Goal: Task Accomplishment & Management: Manage account settings

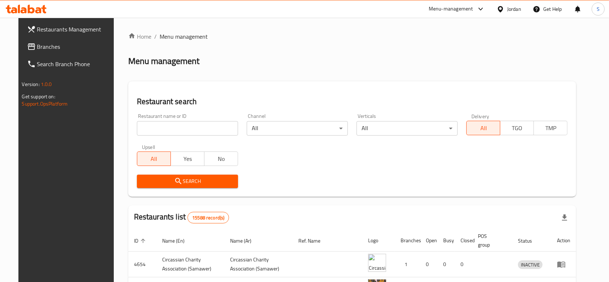
click at [151, 126] on input "search" at bounding box center [187, 128] width 101 height 14
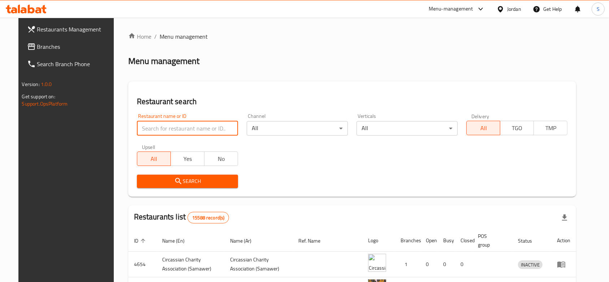
paste input "Dindigul Thalappakatti Biriyani 3.9 923 Dining Ratings 4.0 3,881 Delivery Ratin…"
drag, startPoint x: 173, startPoint y: 127, endPoint x: 300, endPoint y: 140, distance: 127.6
click at [299, 140] on div "Restaurant name or ID Dindigul Thalappakatti Biriyani 3.9 923 Dining Ratings 4.…" at bounding box center [353, 150] width 440 height 83
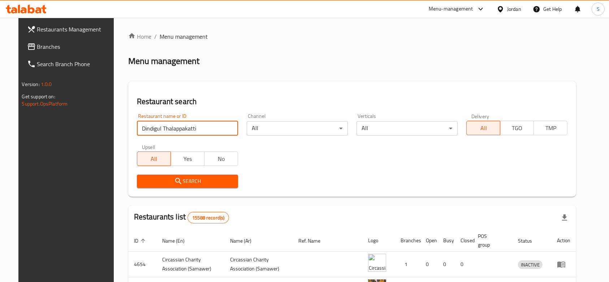
type input "Dindigul Thalappakatti"
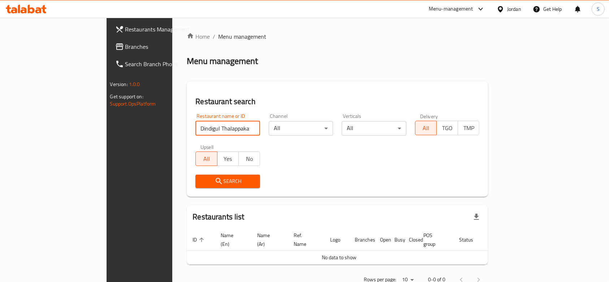
click at [457, 11] on div "Jordan" at bounding box center [514, 9] width 14 height 8
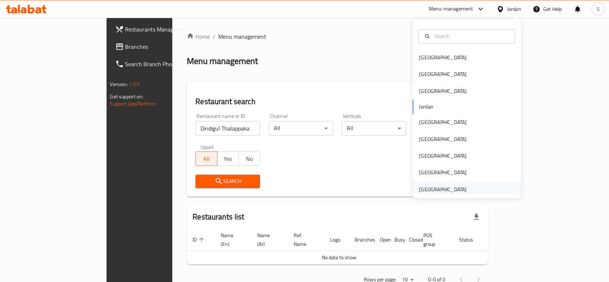
click at [457, 192] on div "[GEOGRAPHIC_DATA]" at bounding box center [467, 189] width 108 height 17
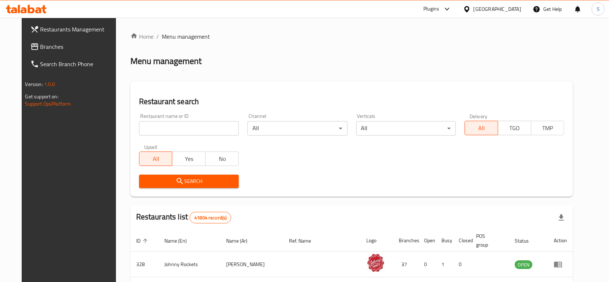
click at [189, 132] on input "search" at bounding box center [189, 128] width 100 height 14
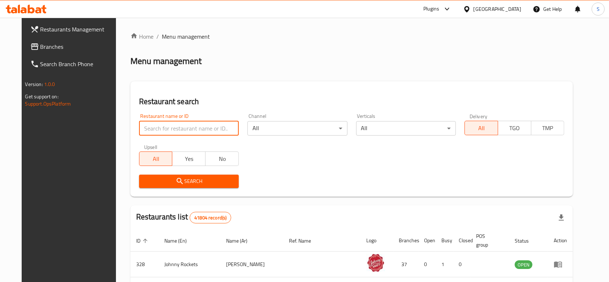
paste input "Dindigul Thalappakatti Biriyani 3.9 923 Dining Ratings 4.0 3,881 Delivery Ratin…"
drag, startPoint x: 147, startPoint y: 127, endPoint x: 322, endPoint y: 128, distance: 174.2
click at [316, 128] on div "Restaurant name or ID Dindigul Thalappakatti Biriyani 3.9 923 Dining Ratings 4.…" at bounding box center [352, 150] width 434 height 83
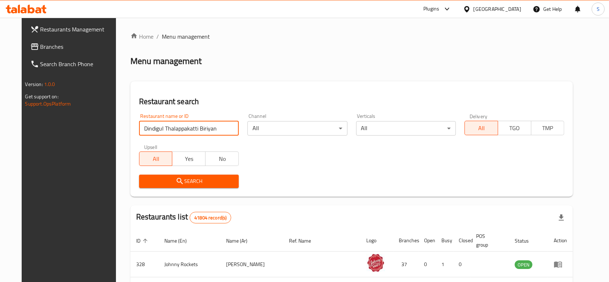
click button "Search" at bounding box center [189, 181] width 100 height 13
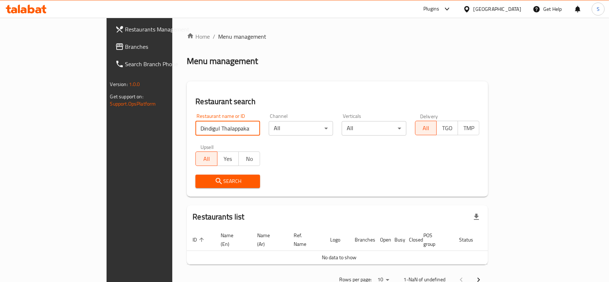
type input "Dindigul Thalappakatti"
click button "Search" at bounding box center [228, 181] width 65 height 13
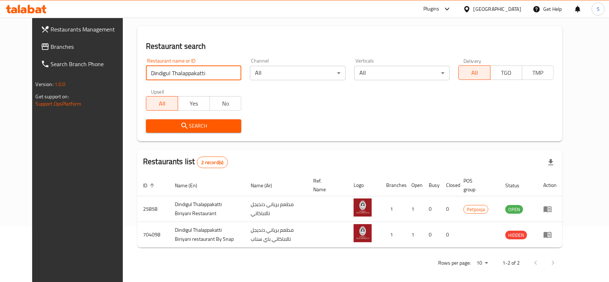
scroll to position [59, 0]
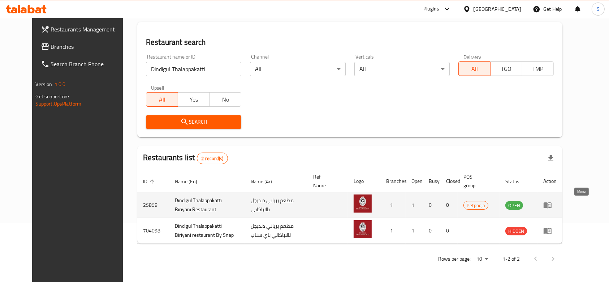
click at [457, 199] on icon "enhanced table" at bounding box center [548, 205] width 9 height 9
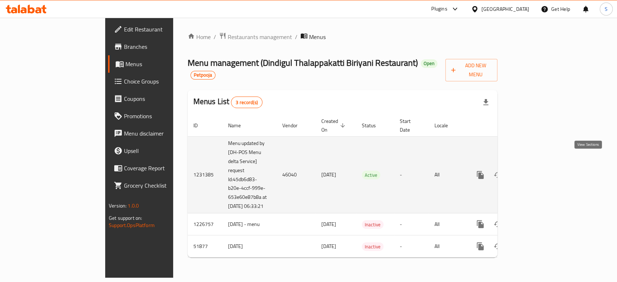
click at [457, 171] on icon "enhanced table" at bounding box center [532, 175] width 9 height 9
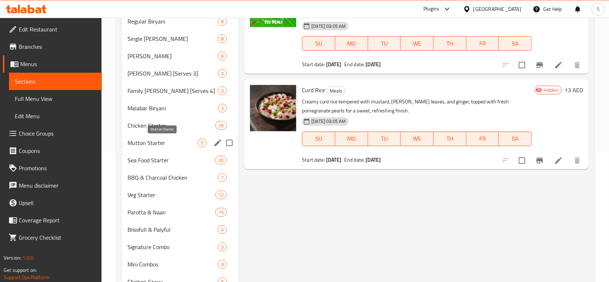
scroll to position [145, 0]
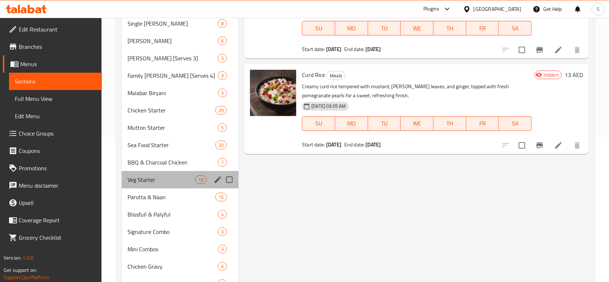
click at [148, 175] on div "Veg Starter 12" at bounding box center [180, 179] width 117 height 17
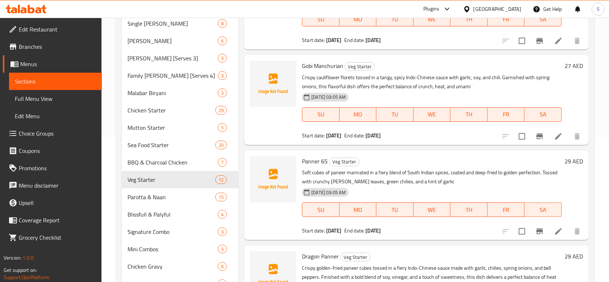
scroll to position [48, 0]
